Goal: Task Accomplishment & Management: Manage account settings

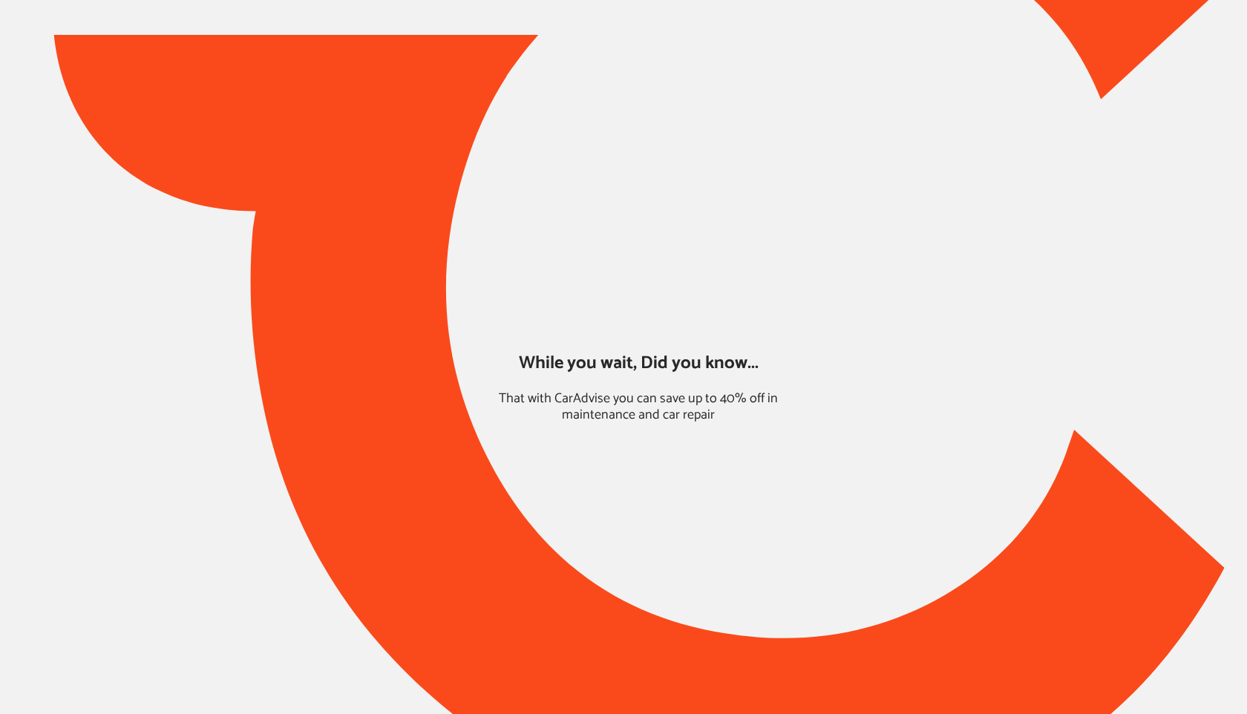
type input "*****"
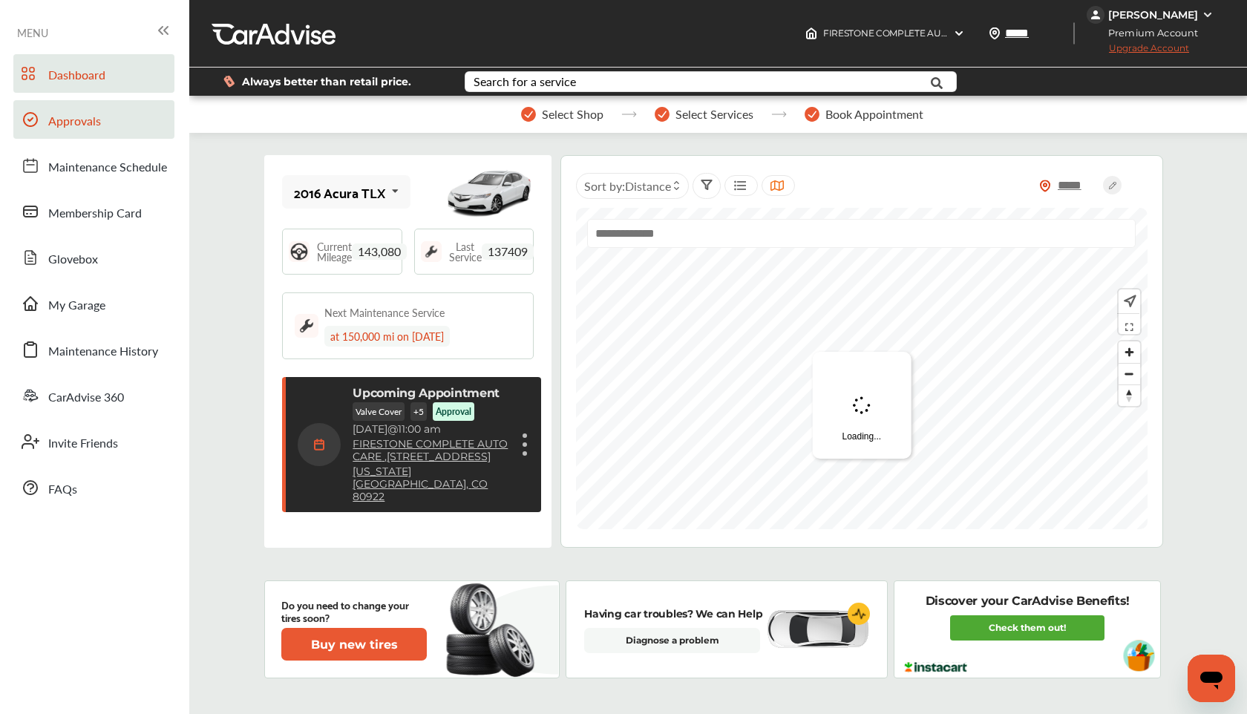
click at [85, 137] on link "Approvals" at bounding box center [93, 119] width 161 height 39
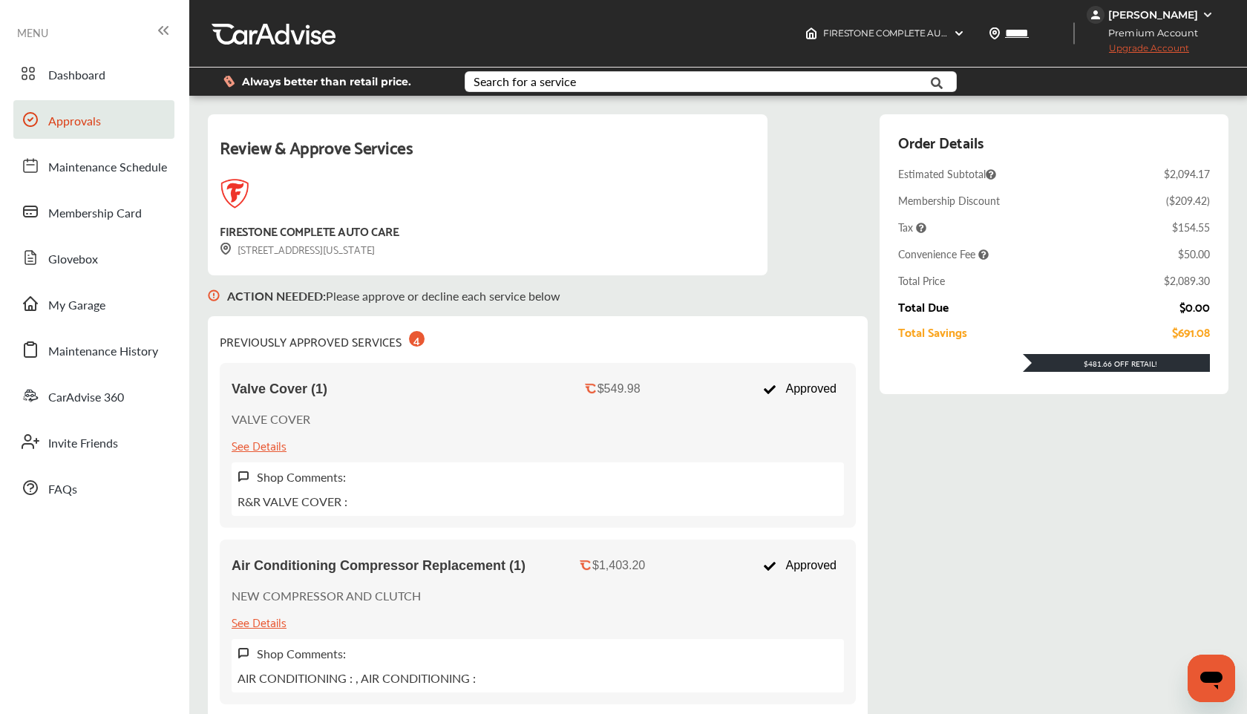
click at [1200, 21] on div "[PERSON_NAME]" at bounding box center [1152, 15] width 131 height 18
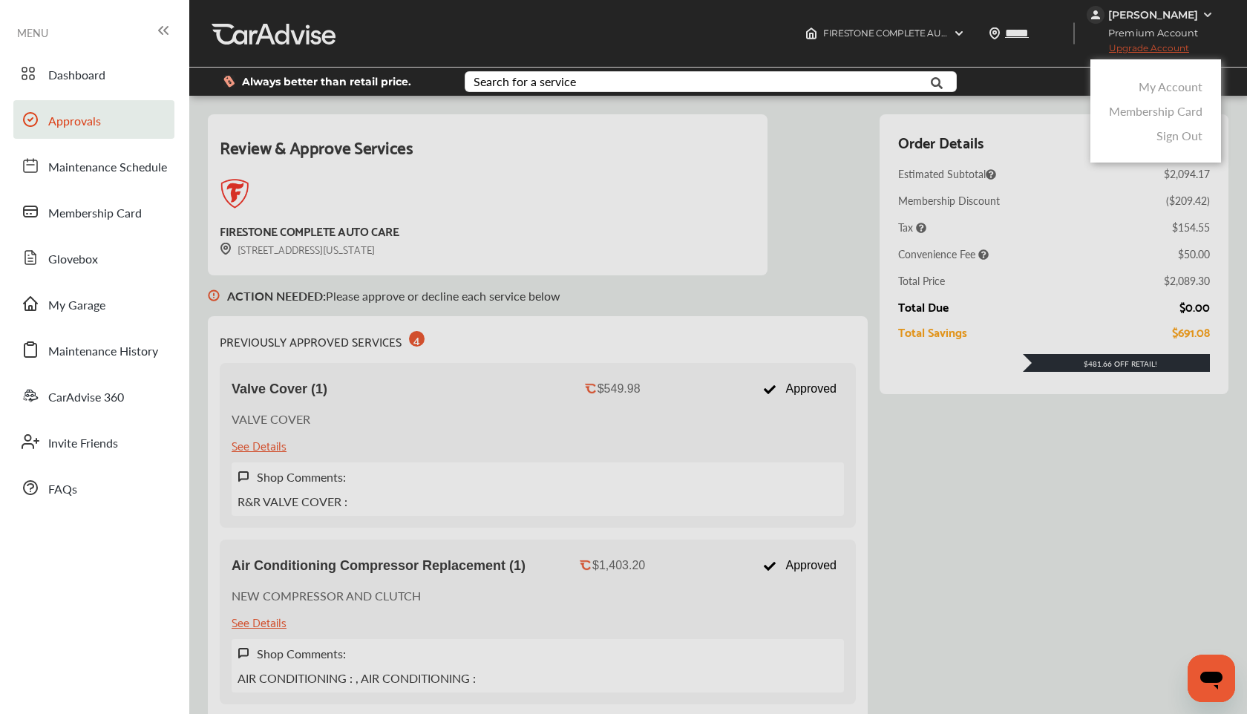
click at [900, 201] on div at bounding box center [623, 394] width 1247 height 788
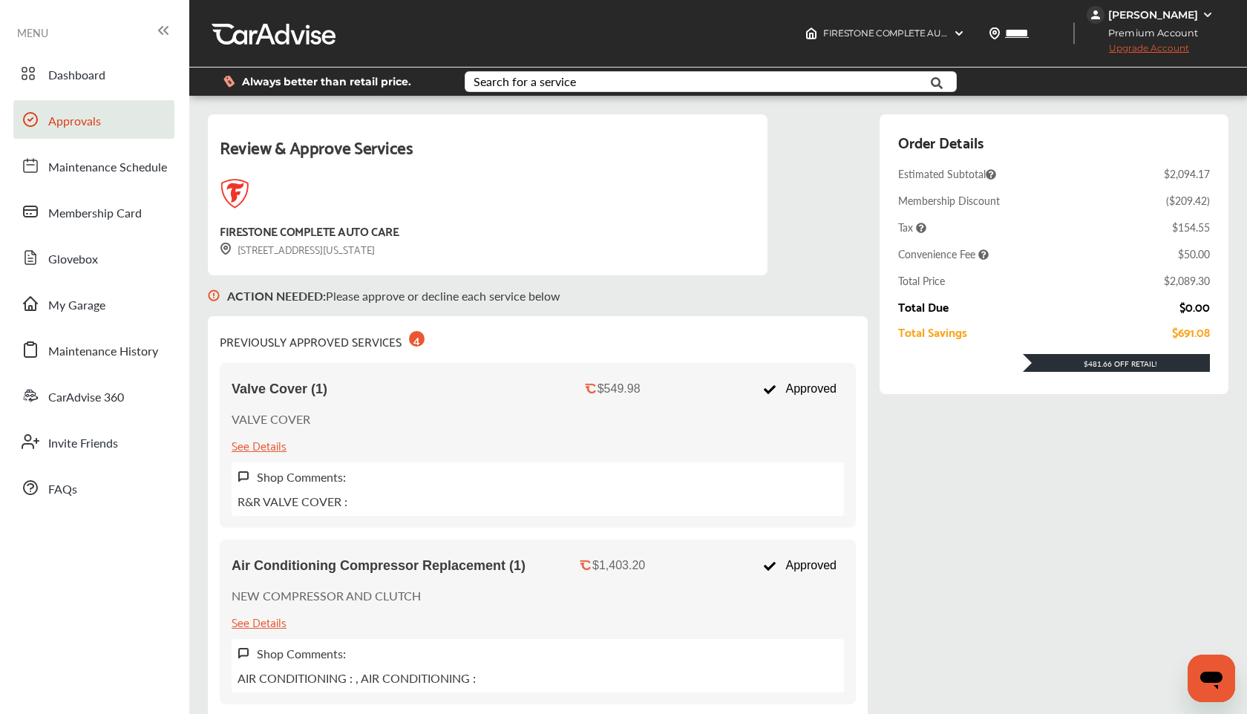
click at [840, 210] on div "Review & Approve Services FIRESTONE COMPLETE AUTO CARE [STREET_ADDRESS][US_STAT…" at bounding box center [538, 655] width 660 height 1082
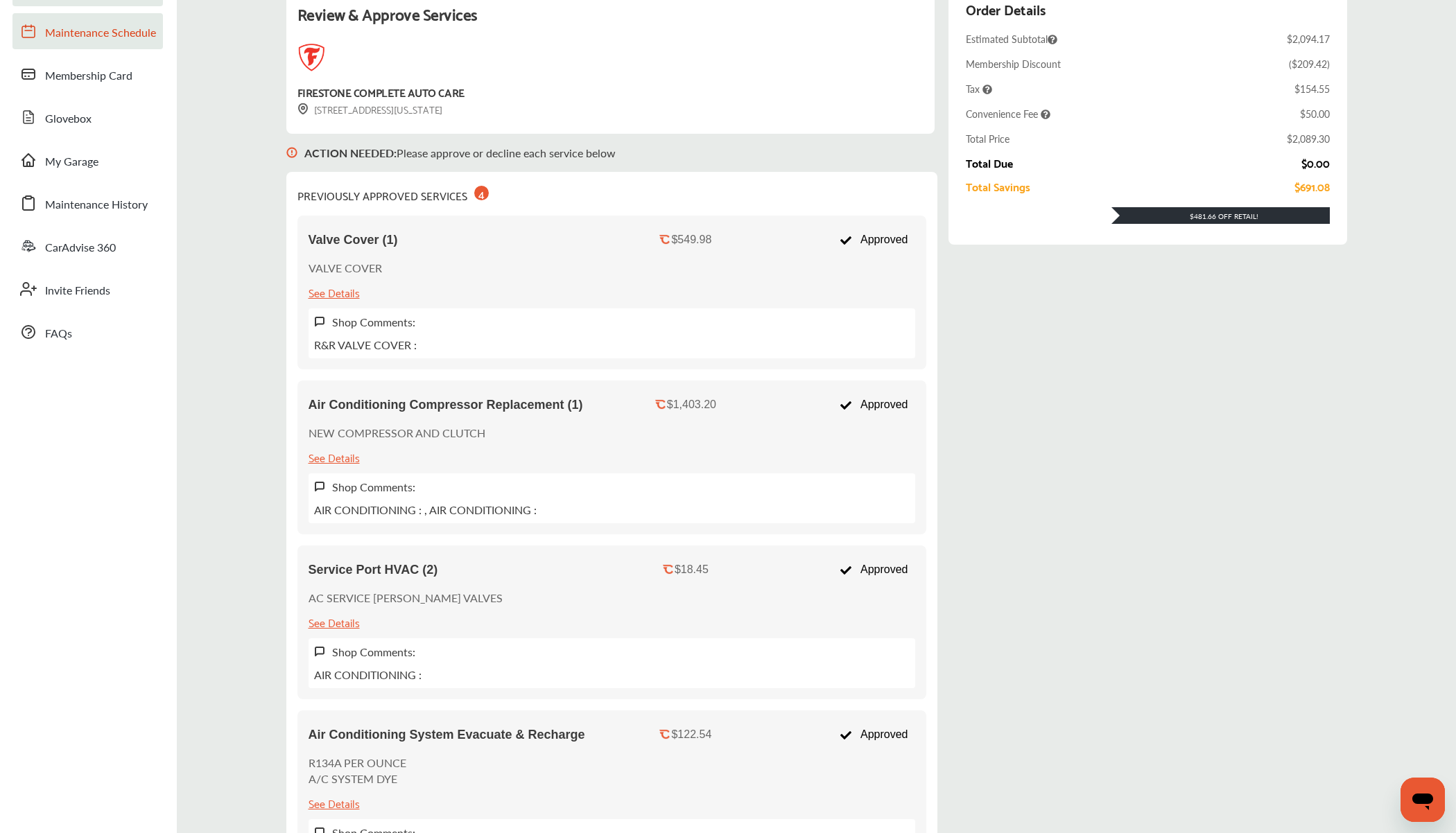
scroll to position [55, 0]
